Goal: Information Seeking & Learning: Learn about a topic

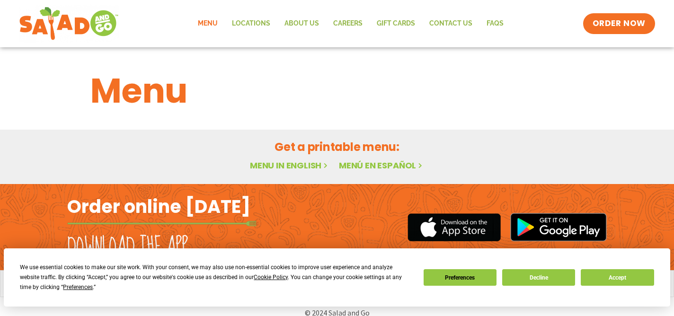
scroll to position [13, 0]
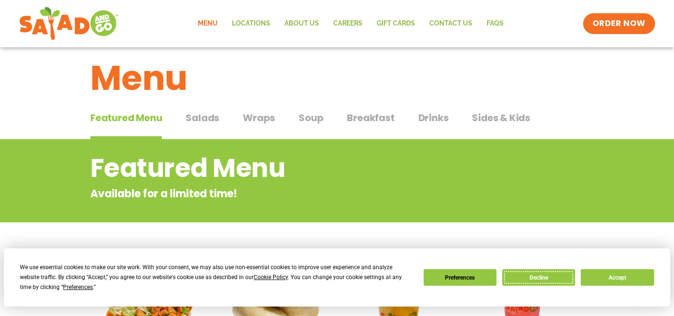
click at [546, 285] on button "Decline" at bounding box center [538, 277] width 73 height 17
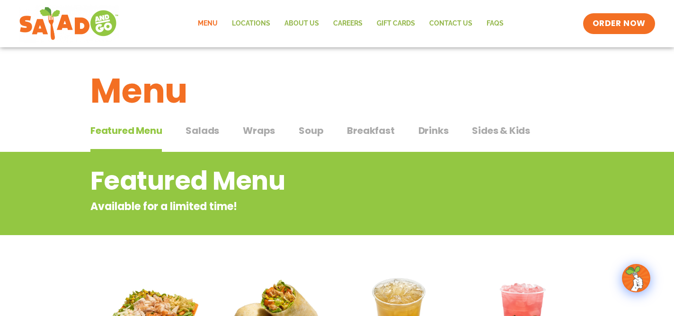
click at [307, 134] on span "Soup" at bounding box center [311, 131] width 25 height 14
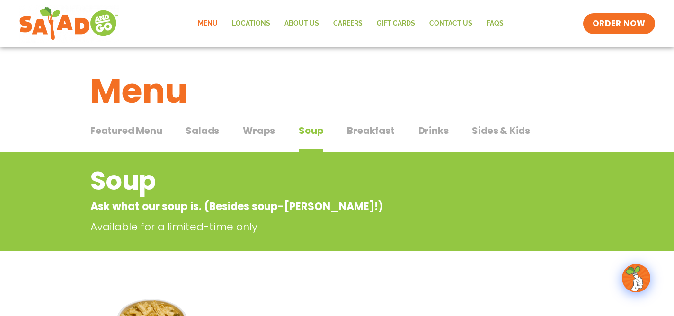
click at [439, 133] on span "Drinks" at bounding box center [433, 131] width 30 height 14
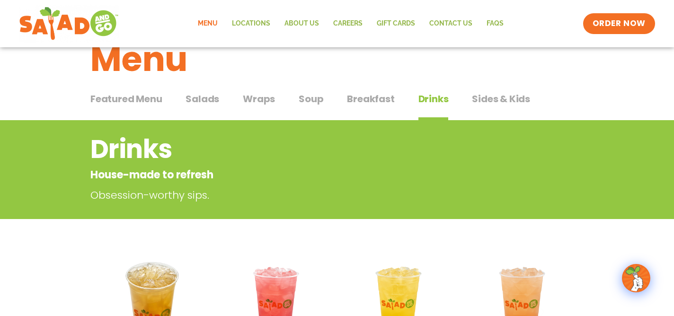
scroll to position [29, 0]
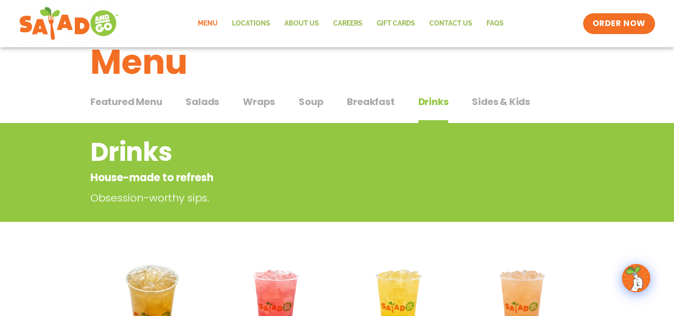
click at [369, 102] on span "Breakfast" at bounding box center [370, 102] width 47 height 14
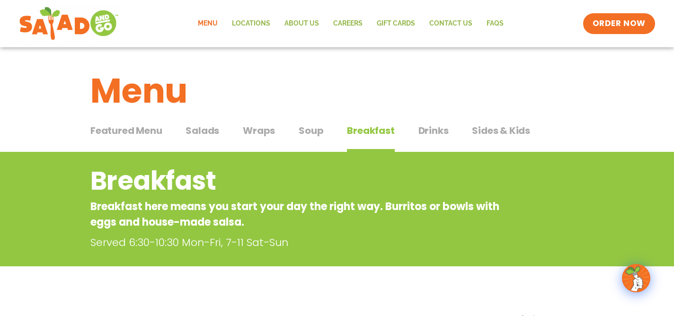
click at [498, 134] on span "Sides & Kids" at bounding box center [501, 131] width 58 height 14
